Goal: Navigation & Orientation: Find specific page/section

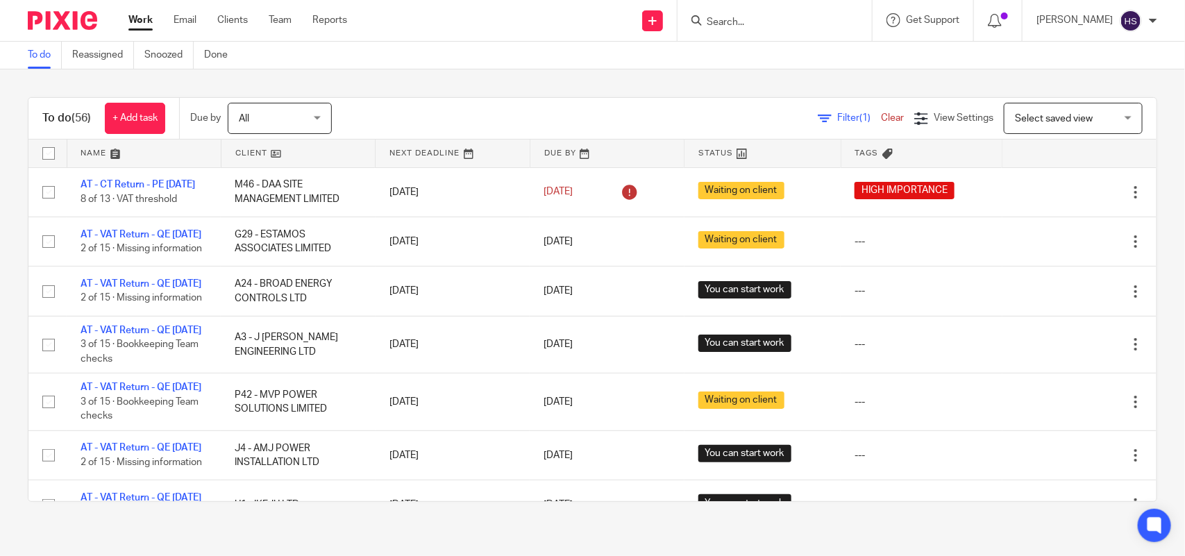
scroll to position [954, 0]
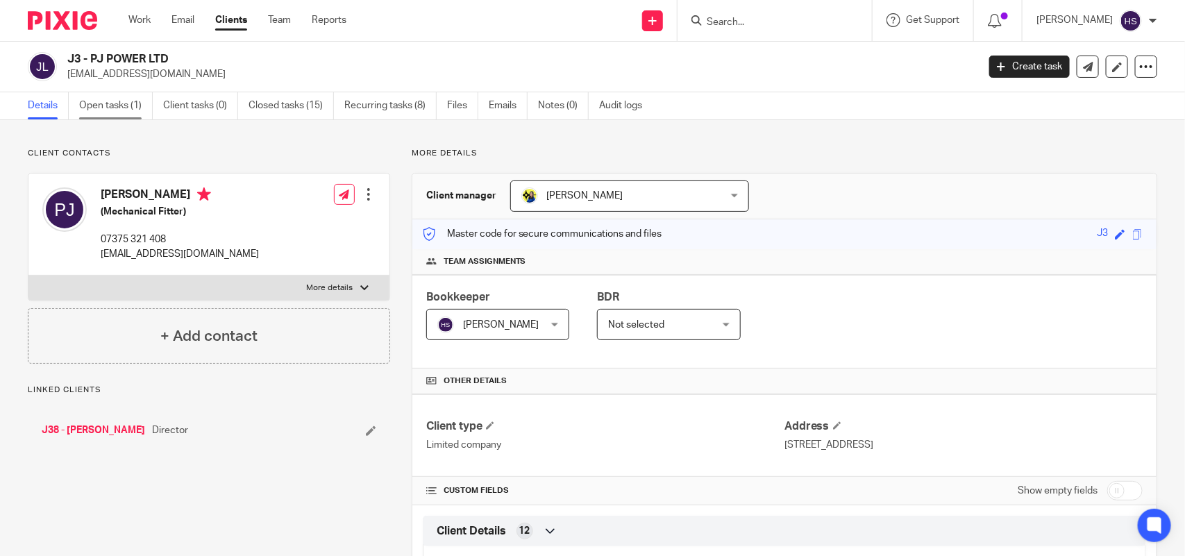
click at [104, 110] on link "Open tasks (1)" at bounding box center [116, 105] width 74 height 27
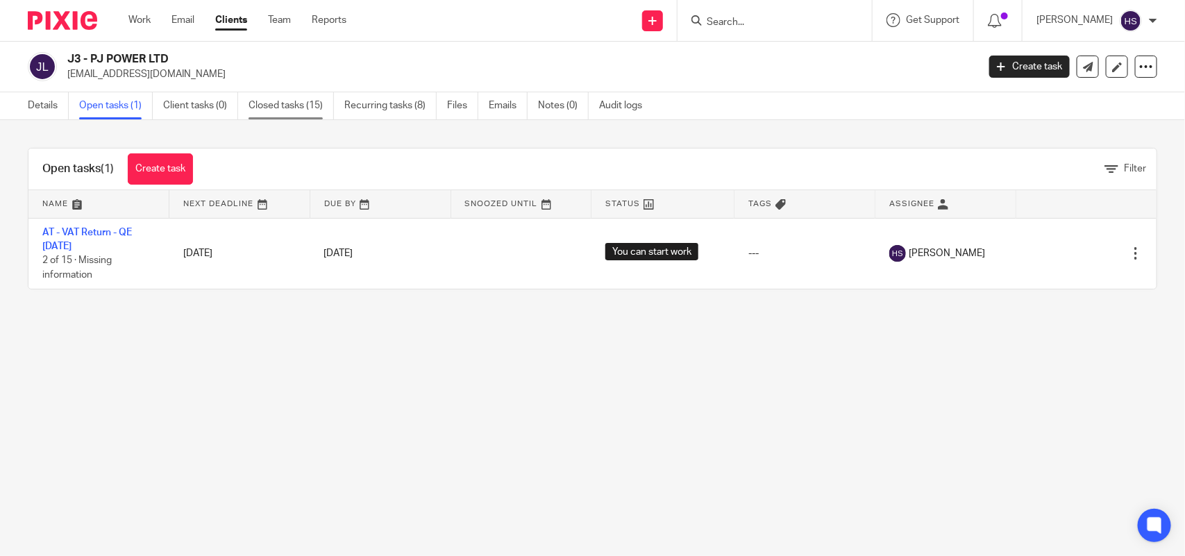
click at [288, 106] on link "Closed tasks (15)" at bounding box center [290, 105] width 85 height 27
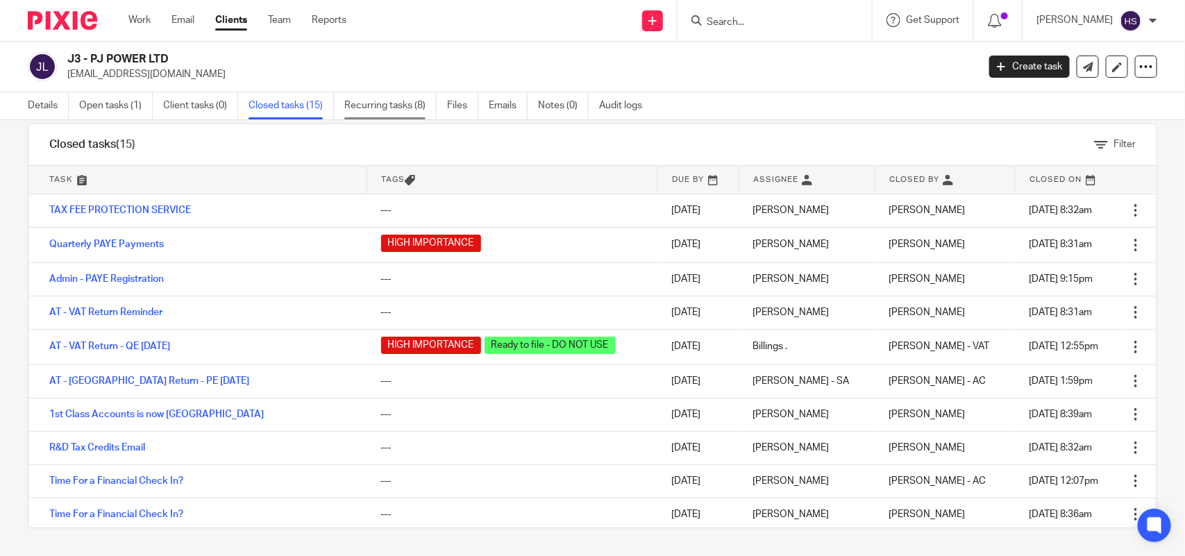
click at [391, 104] on link "Recurring tasks (8)" at bounding box center [390, 105] width 92 height 27
